Goal: Task Accomplishment & Management: Manage account settings

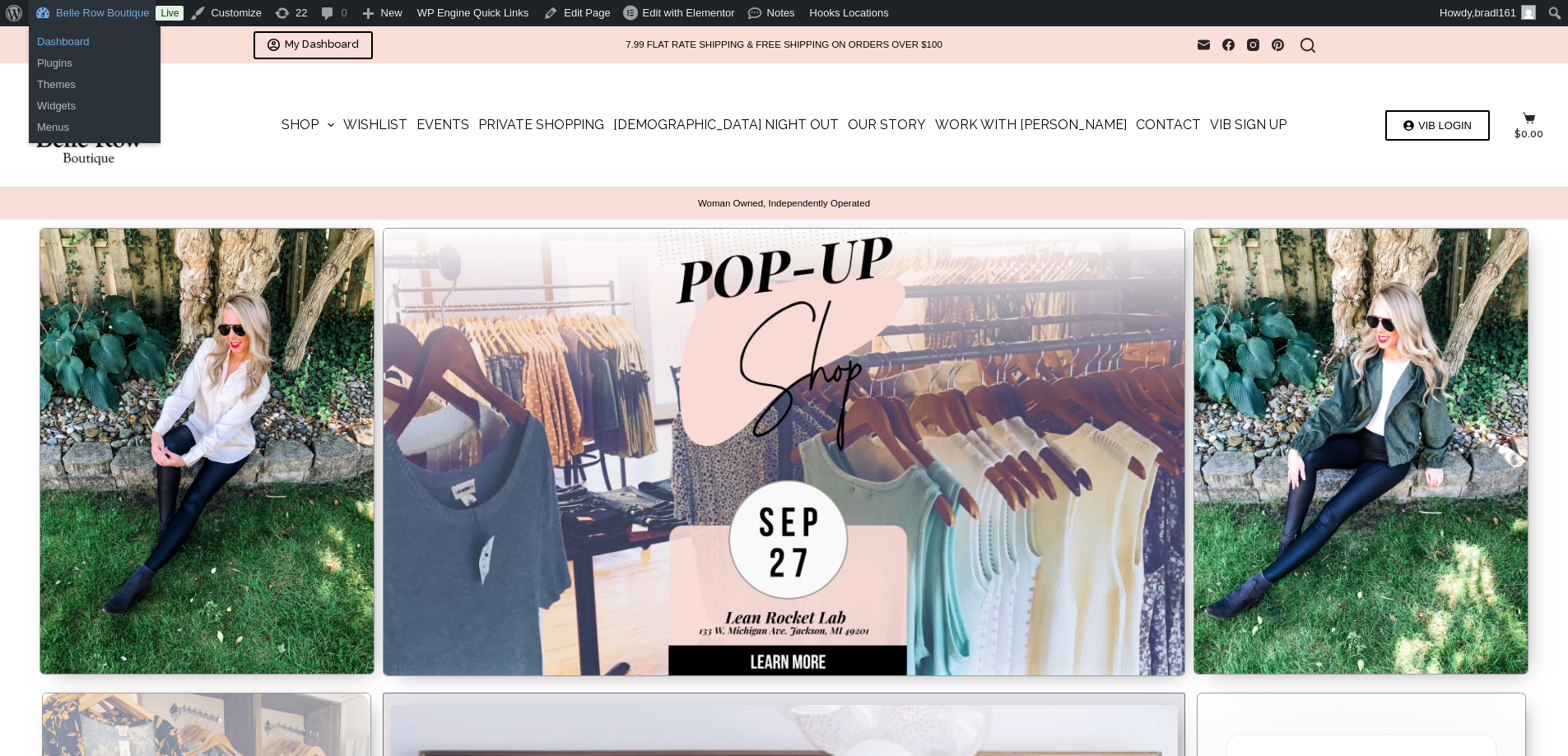
click at [76, 41] on link "Dashboard" at bounding box center [95, 42] width 132 height 21
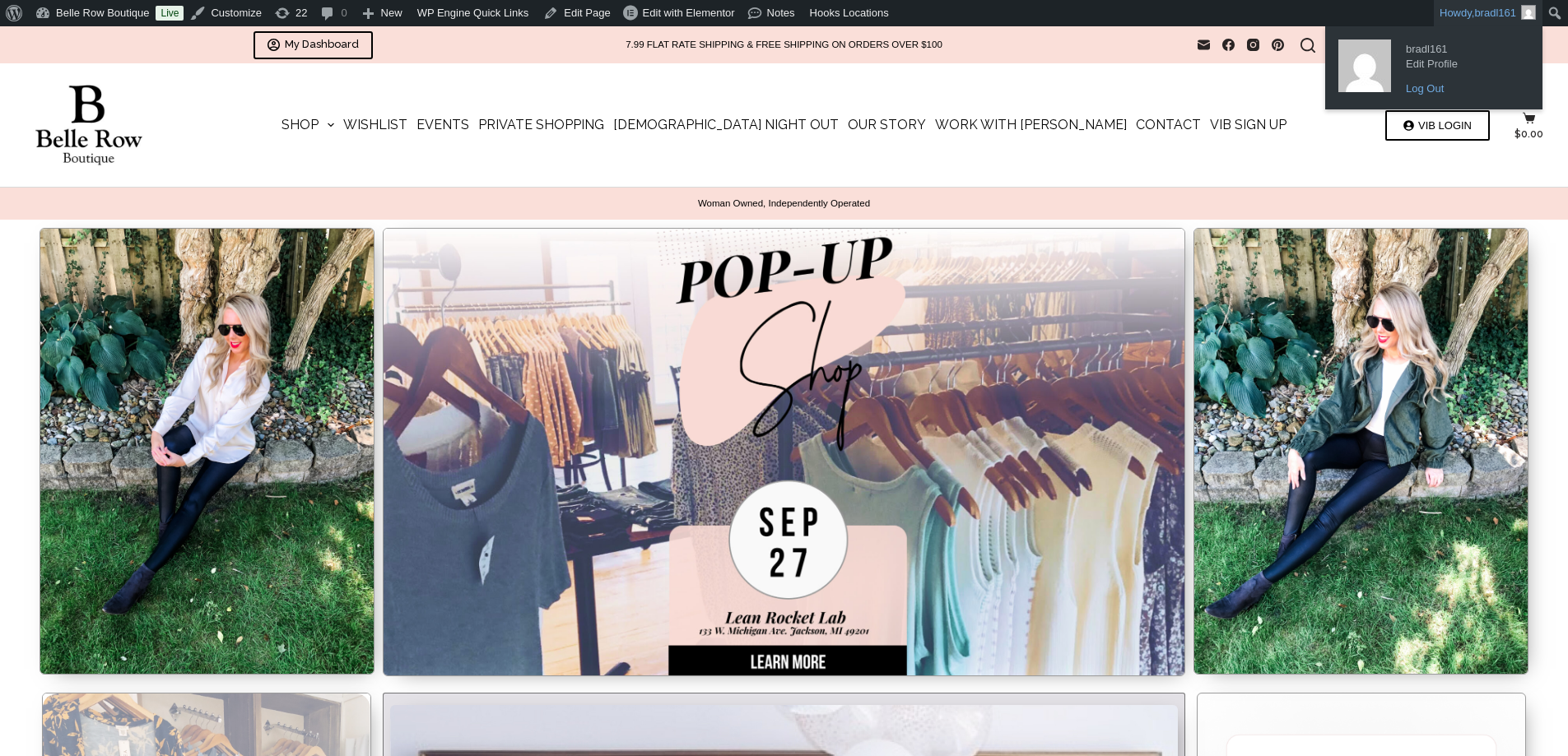
click at [1422, 89] on link "Log Out" at bounding box center [1463, 88] width 132 height 21
